Goal: Task Accomplishment & Management: Manage account settings

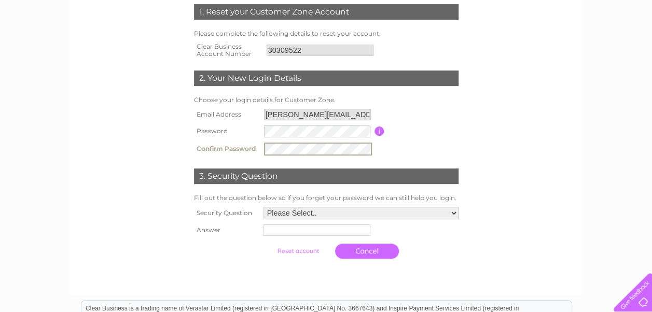
scroll to position [207, 0]
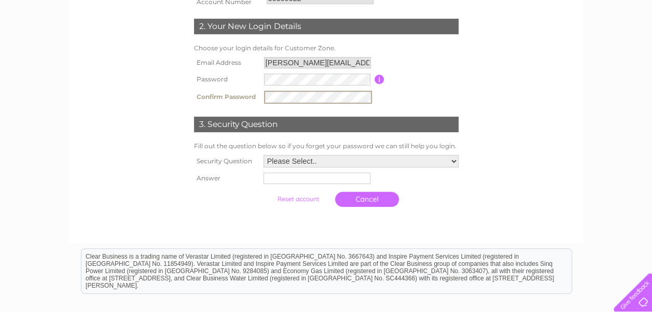
click at [453, 159] on select "Please Select.. In what town or city was your first job? In what town or city d…" at bounding box center [360, 161] width 195 height 12
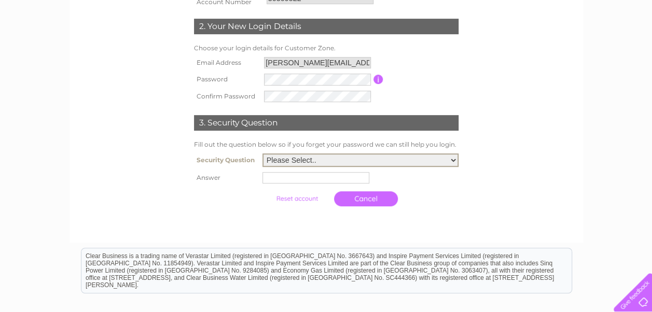
select select "1"
click at [262, 155] on select "Please Select.. In what town or city was your first job? In what town or city d…" at bounding box center [360, 160] width 196 height 13
click at [293, 180] on input "text" at bounding box center [315, 177] width 107 height 11
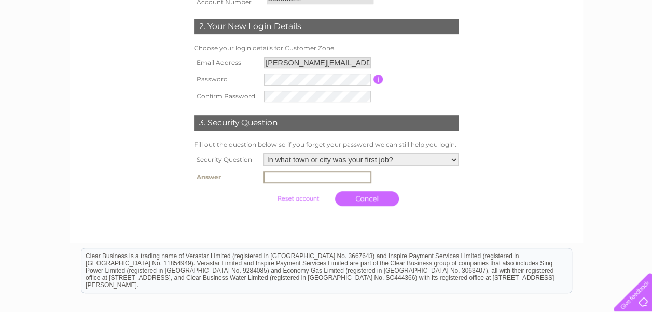
type input "Nuneaton"
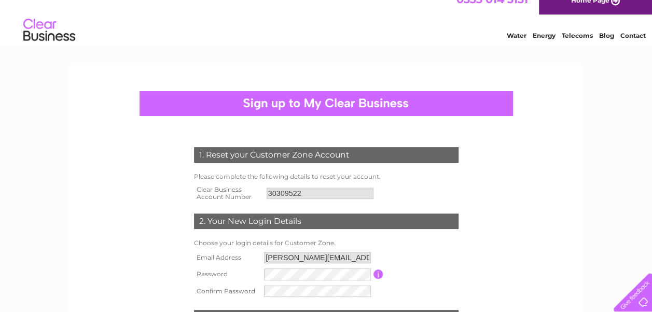
scroll to position [116, 0]
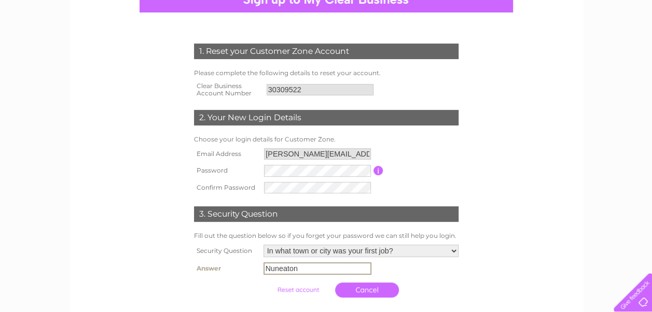
click at [297, 289] on input "submit" at bounding box center [298, 290] width 64 height 15
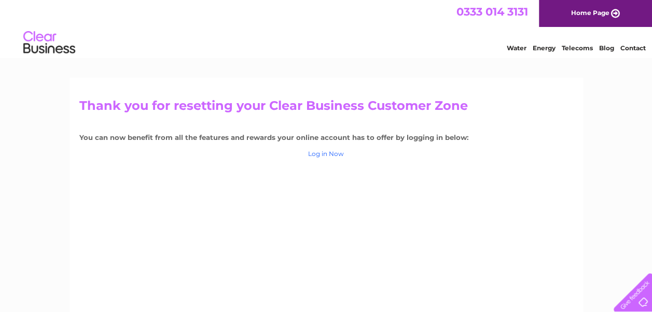
click at [318, 156] on link "Log in Now" at bounding box center [326, 154] width 36 height 8
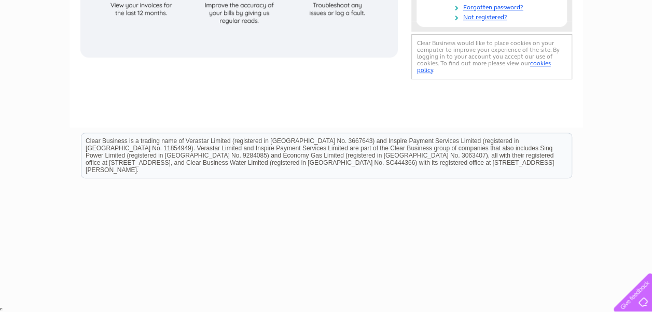
scroll to position [33, 0]
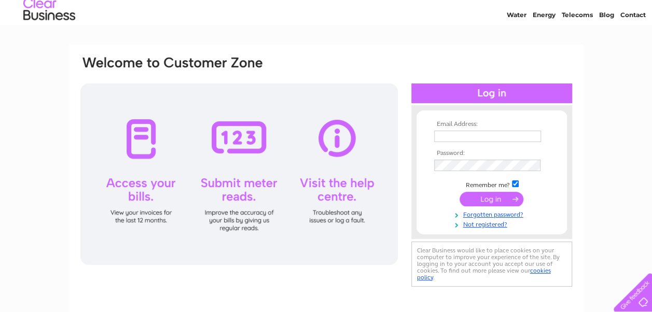
type input "Naomi.Thomas@nuneatonandbedworth.gov.uk"
click at [506, 199] on input "submit" at bounding box center [491, 199] width 64 height 15
click at [506, 198] on input "submit" at bounding box center [491, 199] width 64 height 15
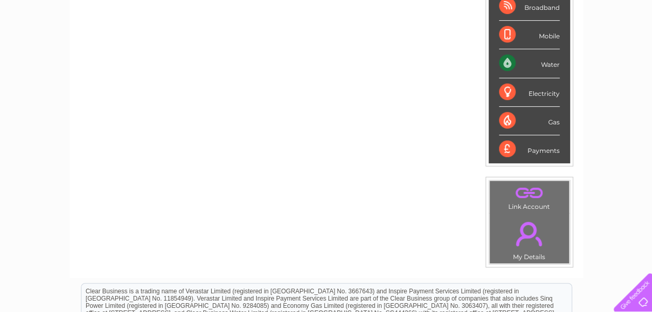
scroll to position [156, 0]
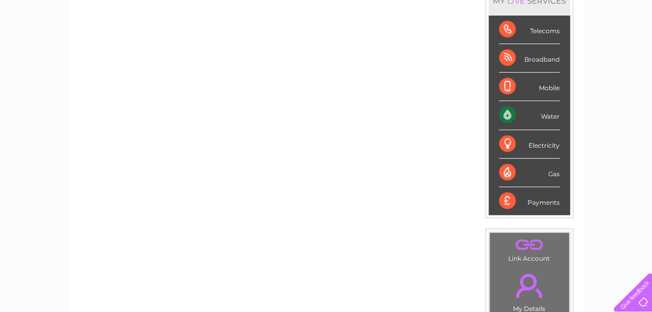
click at [512, 117] on div "Water" at bounding box center [529, 115] width 61 height 29
click at [554, 117] on div "Water" at bounding box center [529, 115] width 61 height 29
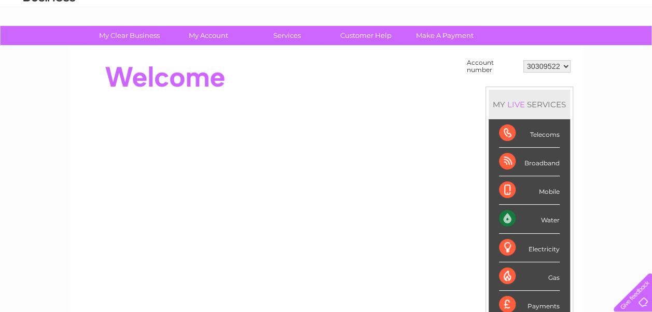
click at [565, 69] on select "30309522" at bounding box center [546, 66] width 47 height 12
click at [523, 60] on select "30309522" at bounding box center [546, 66] width 47 height 12
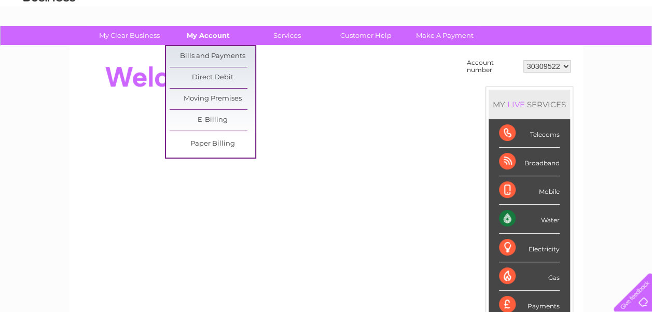
click at [211, 34] on link "My Account" at bounding box center [208, 35] width 86 height 19
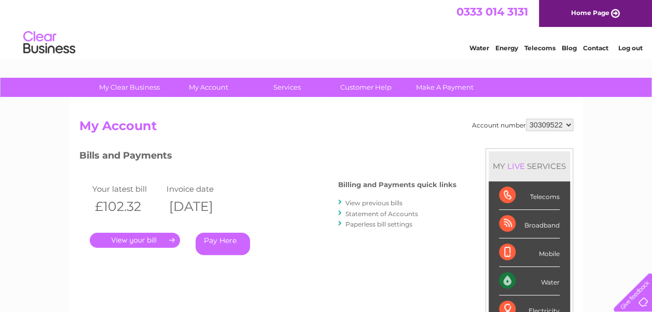
click at [382, 213] on link "Statement of Accounts" at bounding box center [381, 214] width 73 height 8
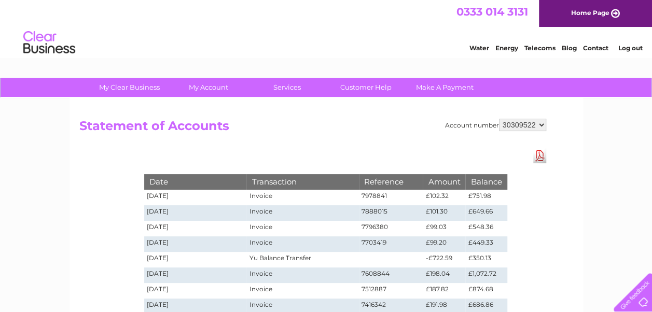
click at [348, 148] on div "Account number 30309522 Statement of Accounts Download Pdf Date Transaction Ref…" at bounding box center [325, 243] width 513 height 290
click at [268, 197] on td "Invoice" at bounding box center [302, 198] width 112 height 16
click at [166, 195] on td "[DATE]" at bounding box center [195, 198] width 103 height 16
click at [342, 193] on td "Invoice" at bounding box center [302, 198] width 112 height 16
click at [161, 199] on td "[DATE]" at bounding box center [195, 198] width 103 height 16
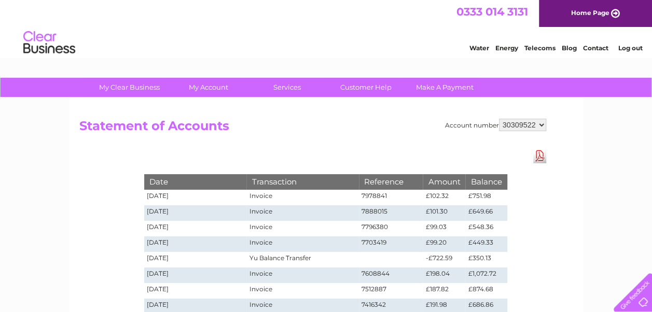
drag, startPoint x: 332, startPoint y: 193, endPoint x: 373, endPoint y: 193, distance: 41.0
click at [347, 193] on td "Invoice" at bounding box center [302, 198] width 112 height 16
drag, startPoint x: 397, startPoint y: 193, endPoint x: 434, endPoint y: 198, distance: 37.1
click at [434, 198] on tr "04/08/2025 Invoice 7978841 £102.32 £751.98" at bounding box center [325, 198] width 363 height 16
drag, startPoint x: 434, startPoint y: 198, endPoint x: 486, endPoint y: 196, distance: 52.9
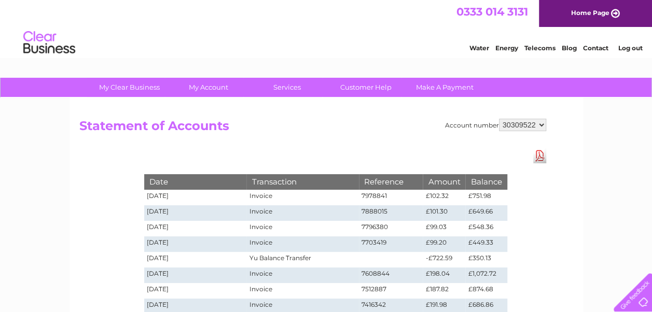
click at [479, 198] on td "£751.98" at bounding box center [485, 198] width 41 height 16
click at [499, 196] on td "£751.98" at bounding box center [485, 198] width 41 height 16
click at [540, 154] on link "Download Pdf" at bounding box center [539, 155] width 13 height 15
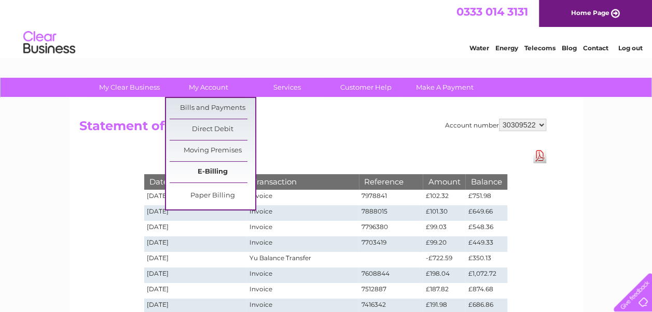
click at [200, 173] on link "E-Billing" at bounding box center [213, 172] width 86 height 21
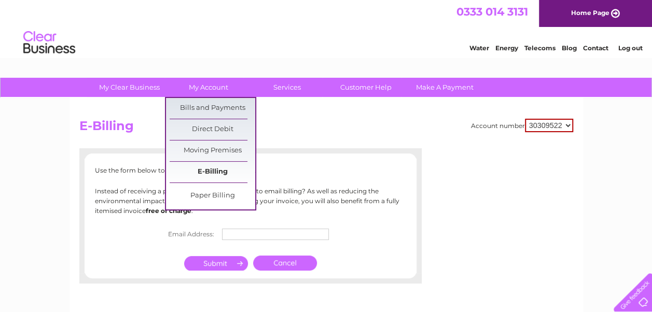
click at [217, 168] on link "E-Billing" at bounding box center [213, 172] width 86 height 21
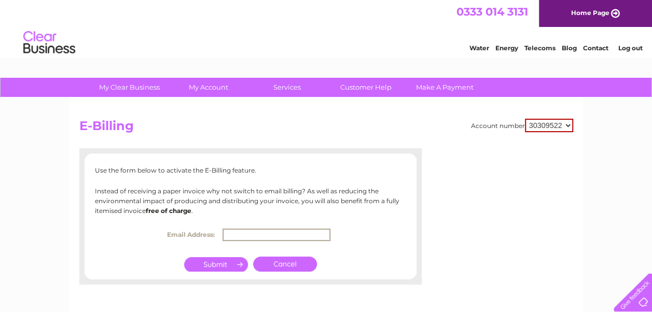
click at [239, 235] on input "text" at bounding box center [276, 235] width 108 height 12
type input "Naomi.thomas@nuneatonandbedworth.gov.uk"
click at [211, 269] on input "submit" at bounding box center [216, 264] width 64 height 15
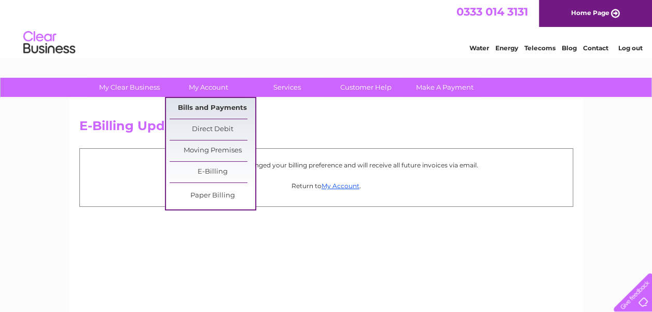
click at [222, 108] on link "Bills and Payments" at bounding box center [213, 108] width 86 height 21
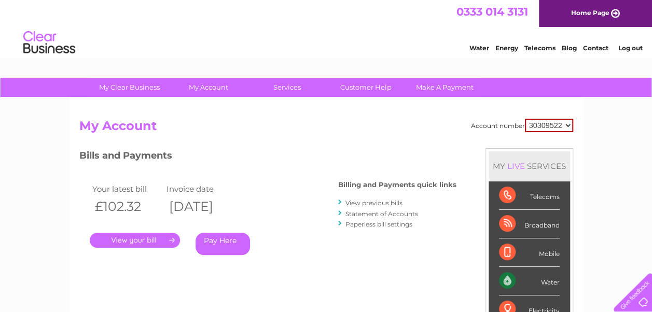
click at [352, 225] on link "Paperless bill settings" at bounding box center [378, 224] width 67 height 8
click at [128, 243] on link "." at bounding box center [135, 240] width 90 height 15
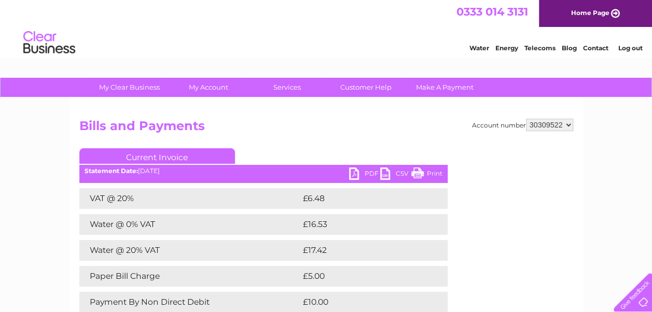
scroll to position [104, 0]
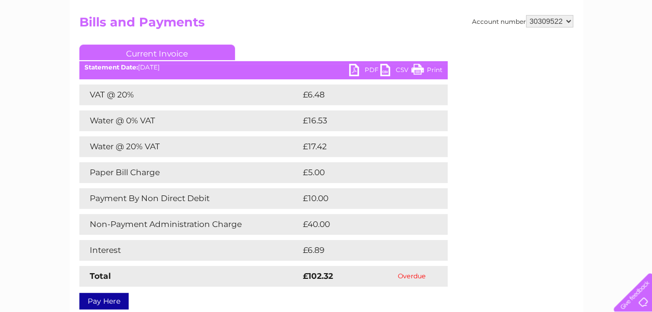
click at [354, 72] on link "PDF" at bounding box center [364, 71] width 31 height 15
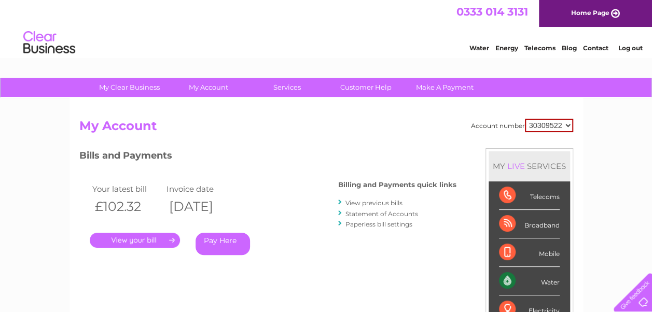
click at [381, 214] on link "Statement of Accounts" at bounding box center [381, 214] width 73 height 8
